Goal: Communication & Community: Answer question/provide support

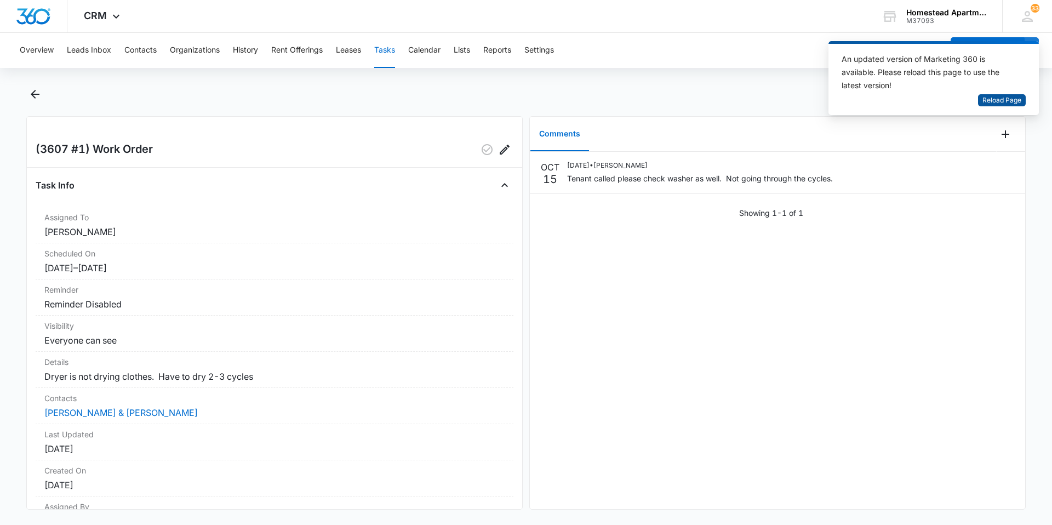
click at [1007, 96] on span "Reload Page" at bounding box center [1002, 100] width 39 height 10
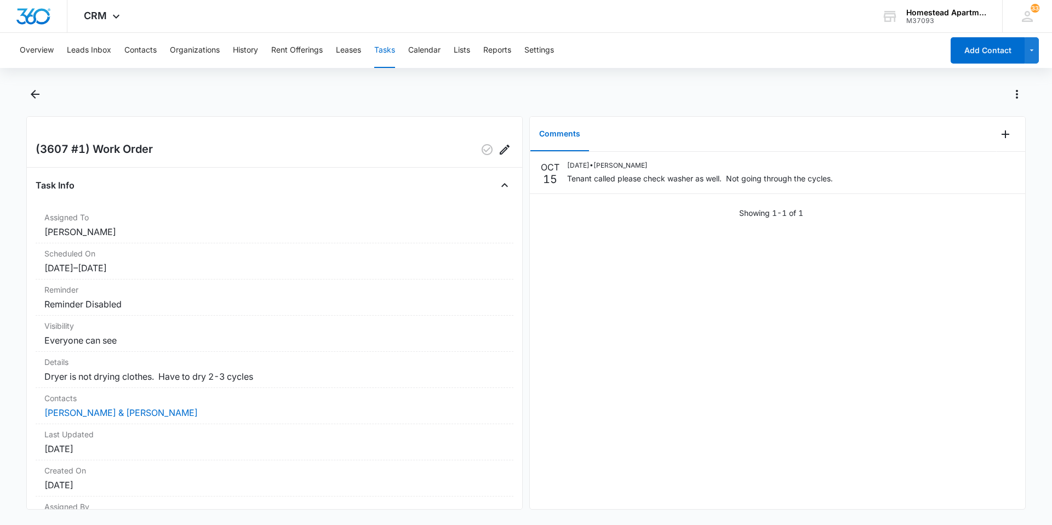
click at [25, 91] on main "(3607 #1) Work Order Task Info Assigned To [PERSON_NAME] Scheduled On [DATE] – …" at bounding box center [526, 304] width 1052 height 437
click at [29, 90] on icon "Back" at bounding box center [35, 94] width 13 height 13
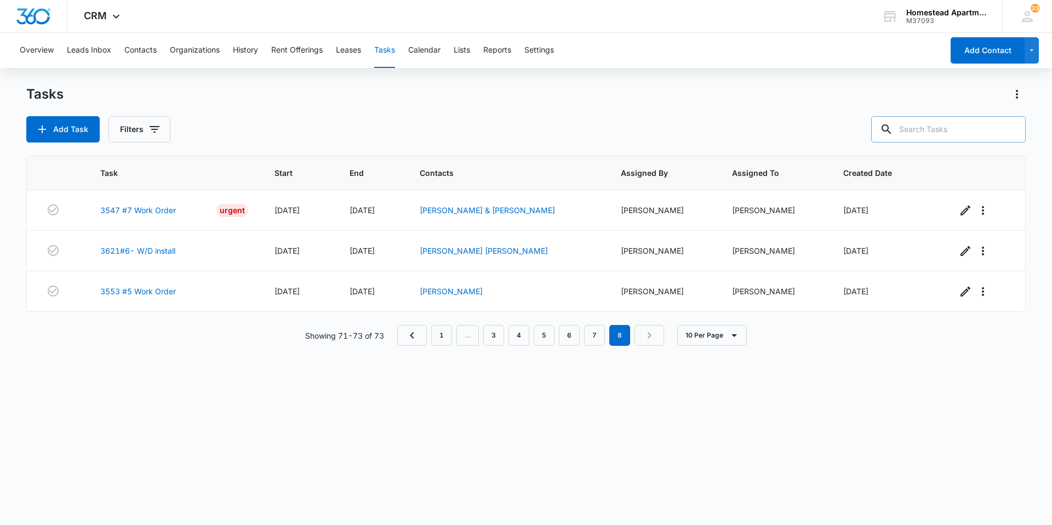
click at [940, 127] on input "text" at bounding box center [949, 129] width 155 height 26
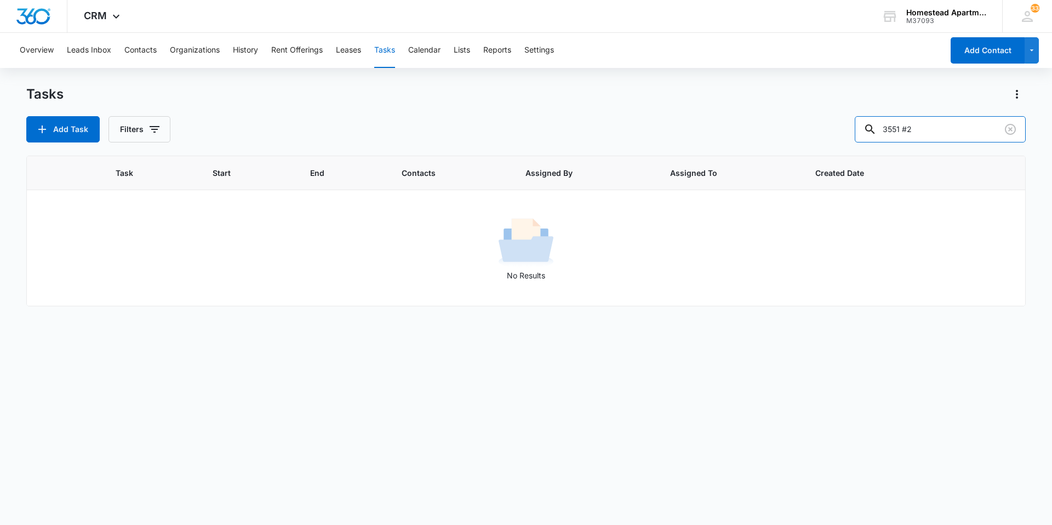
type input "3551 #2"
click at [146, 53] on button "Contacts" at bounding box center [140, 50] width 32 height 35
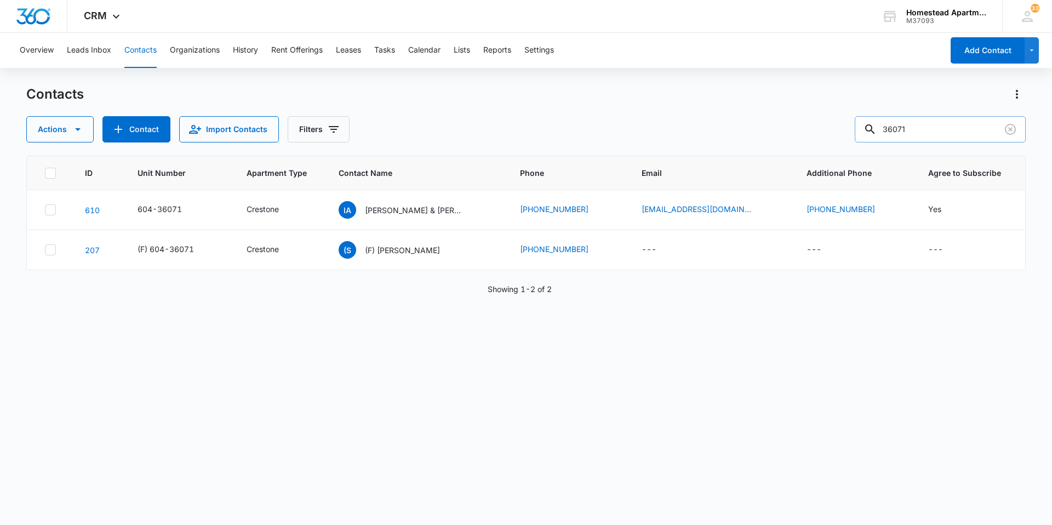
click at [919, 130] on input "36071" at bounding box center [940, 129] width 171 height 26
type input "35512"
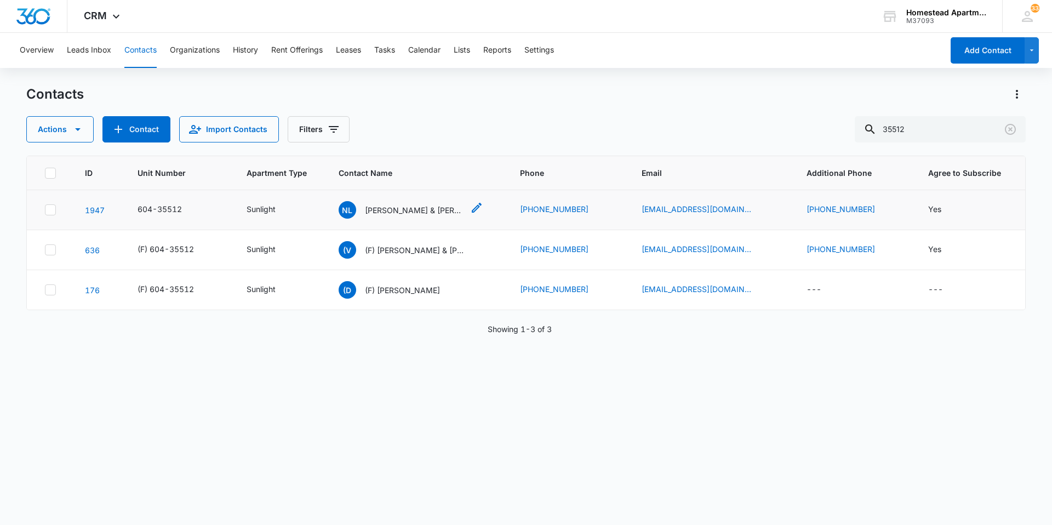
click at [425, 207] on p "[PERSON_NAME] & [PERSON_NAME]" at bounding box center [414, 210] width 99 height 12
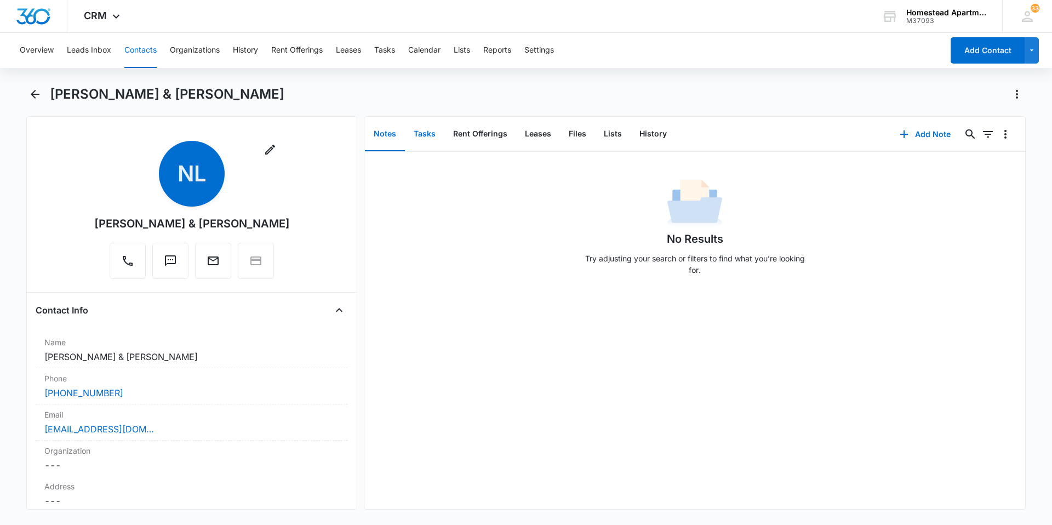
click at [415, 131] on button "Tasks" at bounding box center [424, 134] width 39 height 34
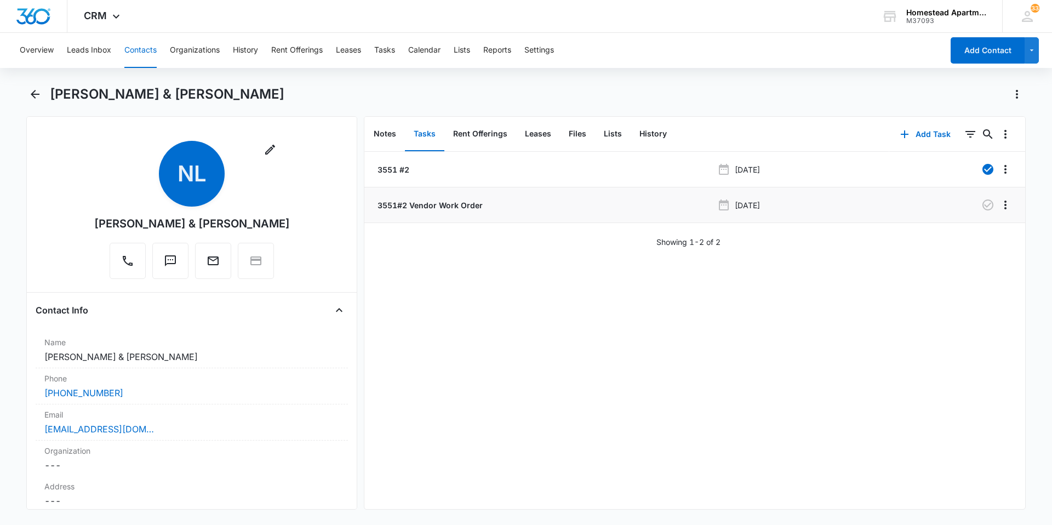
click at [428, 204] on p "3551#2 Vendor Work Order" at bounding box center [428, 206] width 107 height 12
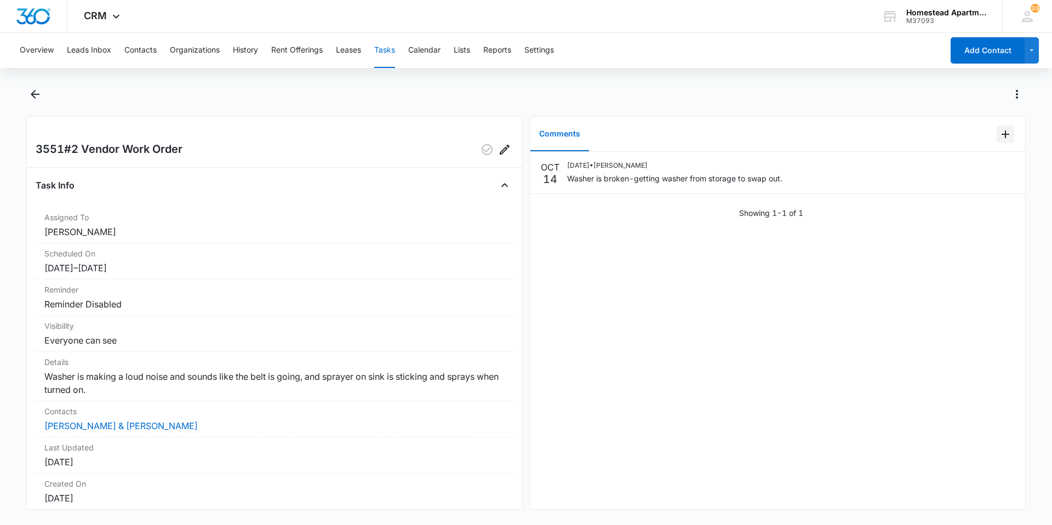
click at [999, 133] on icon "Add Comment" at bounding box center [1005, 134] width 13 height 13
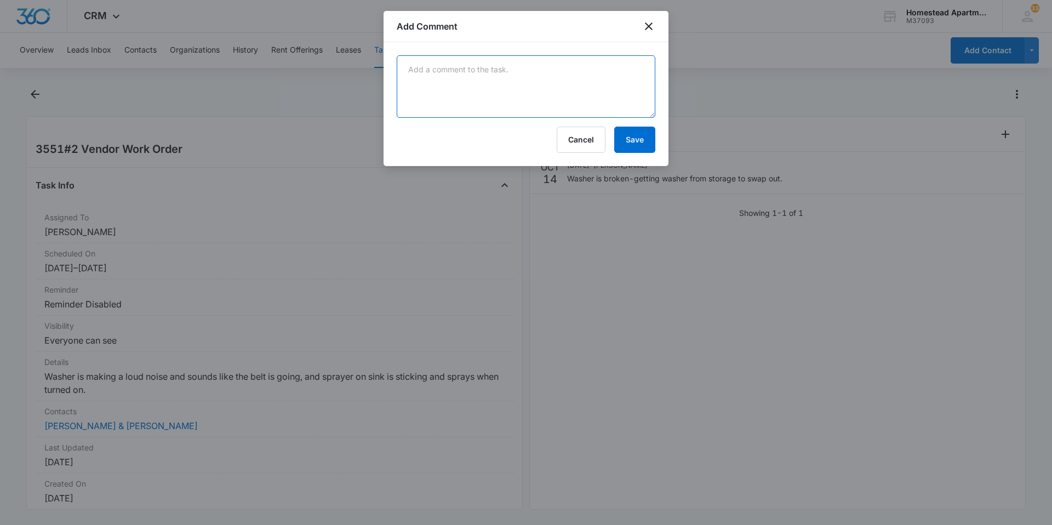
click at [405, 72] on textarea at bounding box center [526, 86] width 259 height 62
type textarea "Did get JND out this morning-the washer parts have been ordered."
click at [648, 140] on button "Save" at bounding box center [634, 140] width 41 height 26
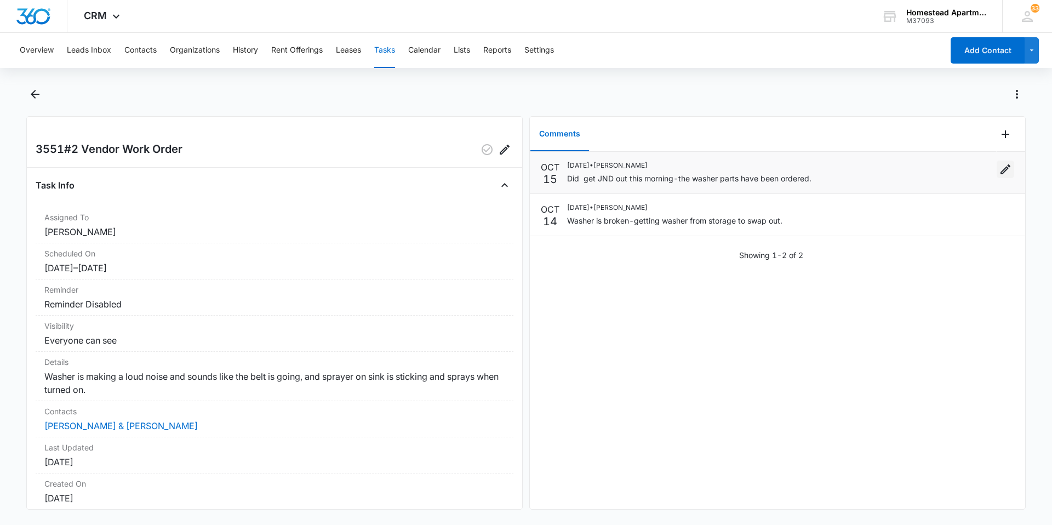
click at [1000, 167] on icon "Edit" at bounding box center [1005, 169] width 13 height 13
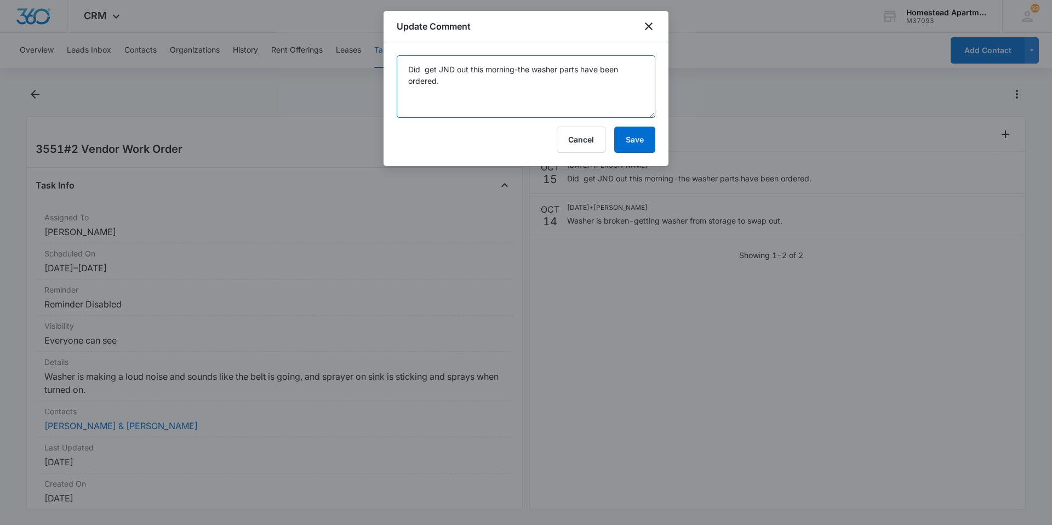
drag, startPoint x: 407, startPoint y: 69, endPoint x: 638, endPoint y: 97, distance: 232.5
click at [638, 97] on textarea "Did get JND out this morning-the washer parts have been ordered." at bounding box center [526, 86] width 259 height 62
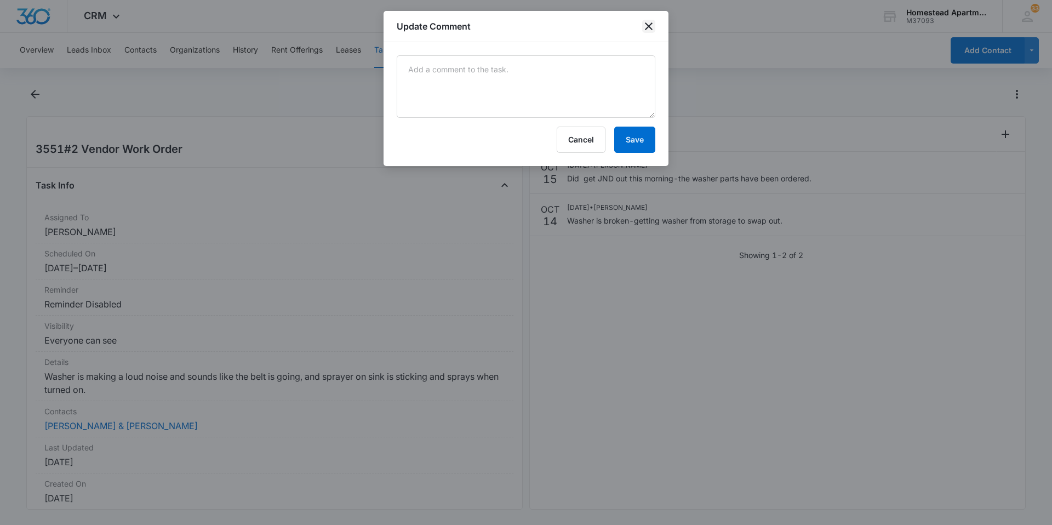
click at [652, 26] on icon "close" at bounding box center [648, 26] width 13 height 13
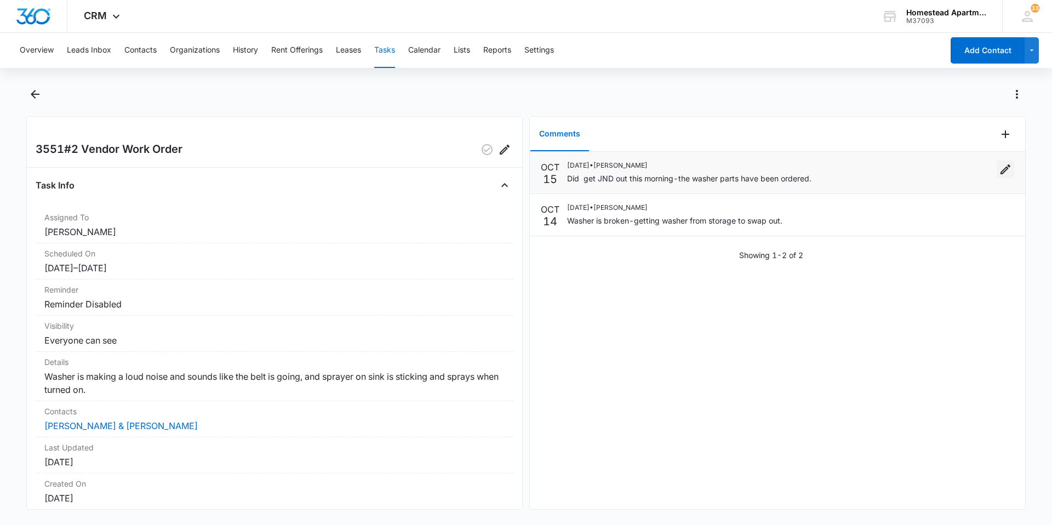
click at [1001, 168] on icon "Edit" at bounding box center [1006, 169] width 10 height 10
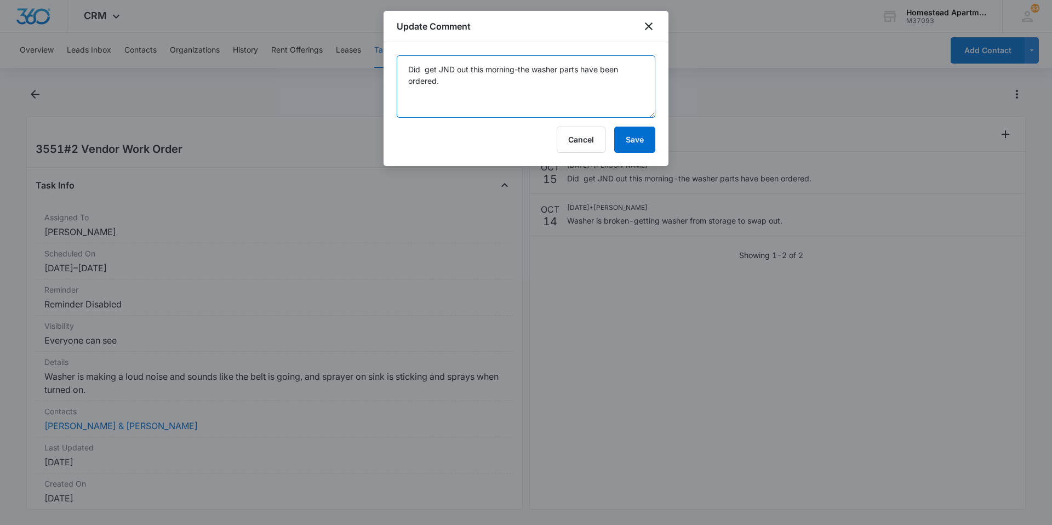
click at [447, 88] on textarea "Did get JND out this morning-the washer parts have been ordered." at bounding box center [526, 86] width 259 height 62
click at [634, 130] on button "Save" at bounding box center [634, 140] width 41 height 26
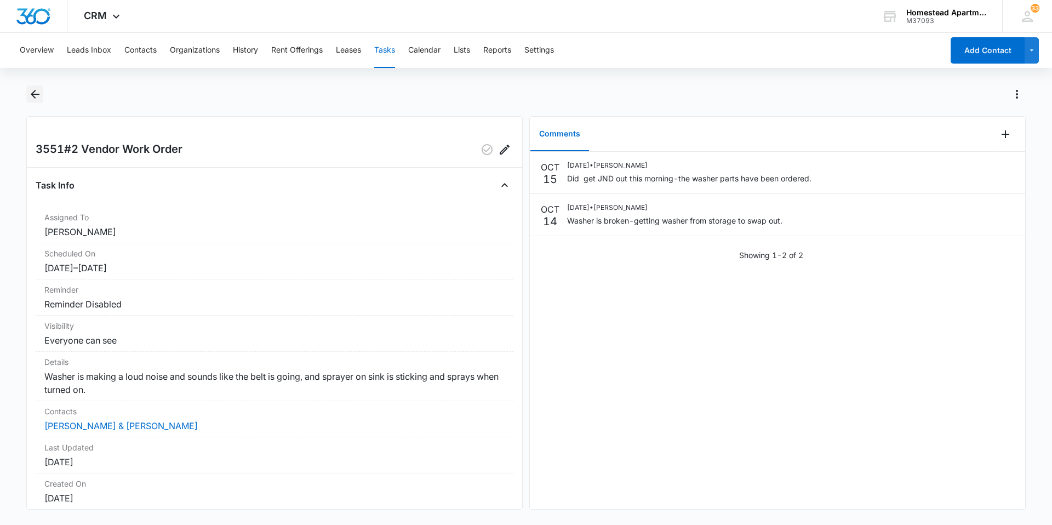
click at [32, 91] on icon "Back" at bounding box center [35, 94] width 13 height 13
